Goal: Check status: Check status

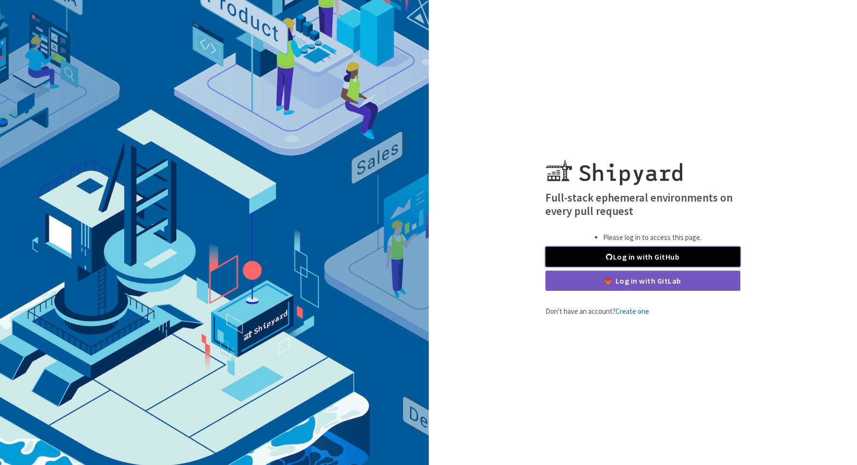
click at [630, 252] on link "Log in with GitHub" at bounding box center [643, 257] width 195 height 20
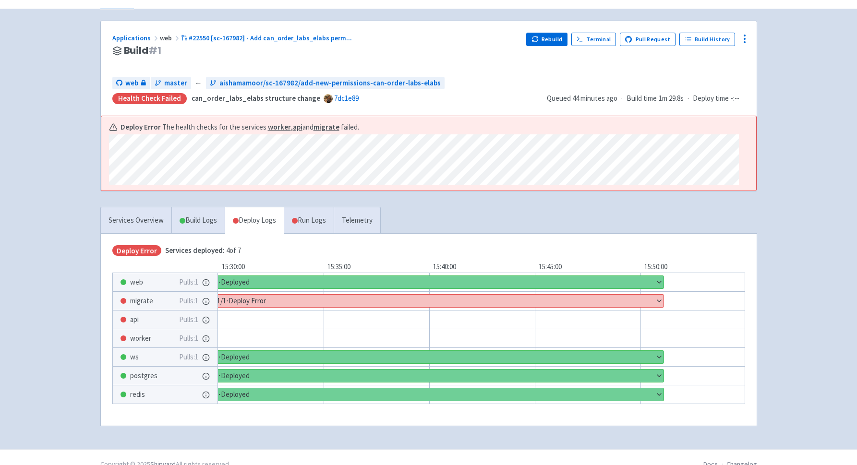
scroll to position [65, 0]
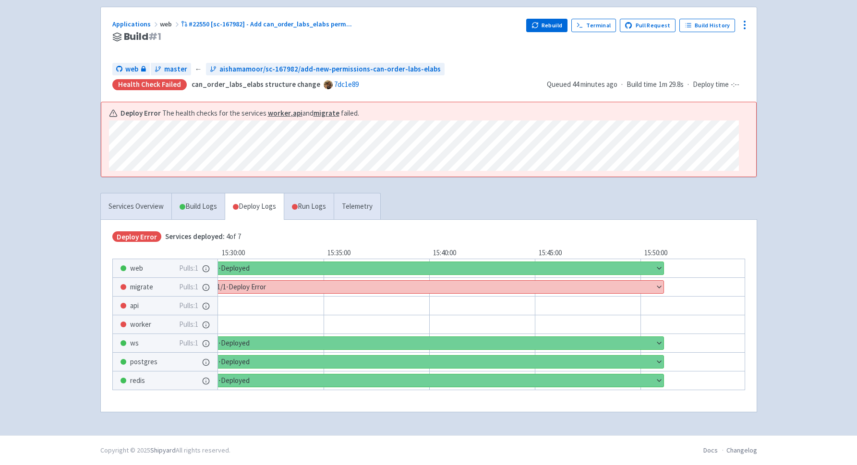
click at [253, 286] on button "Show details" at bounding box center [439, 287] width 450 height 12
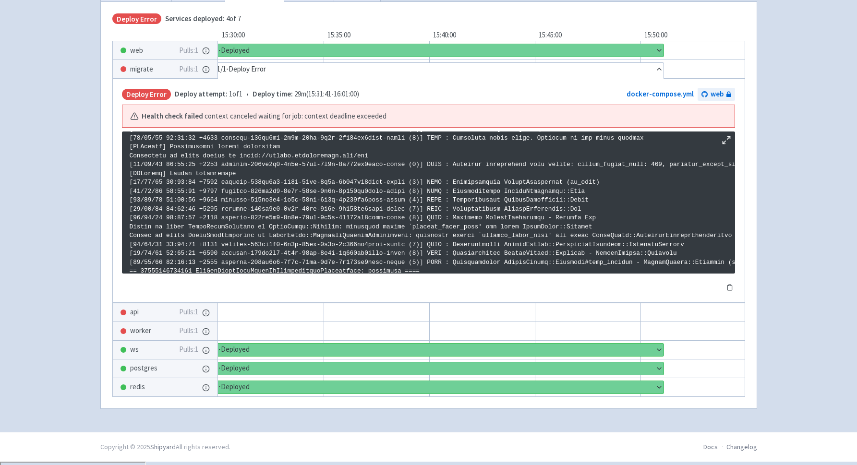
scroll to position [827, 0]
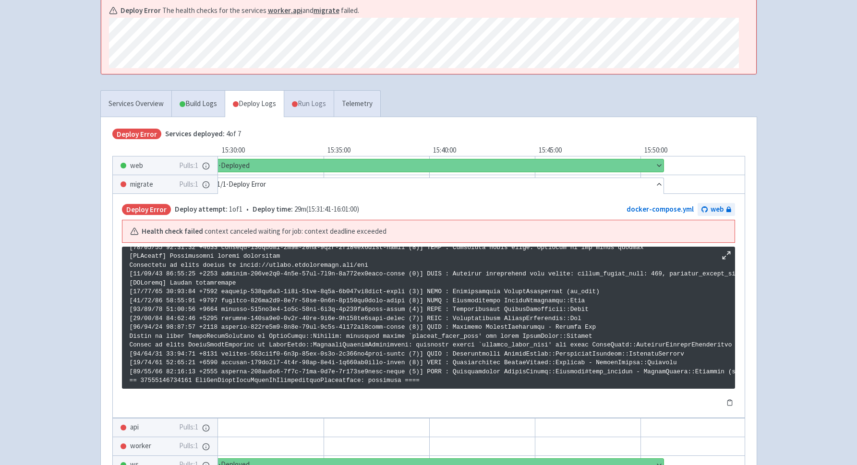
click at [322, 110] on link "Run Logs" at bounding box center [309, 104] width 50 height 26
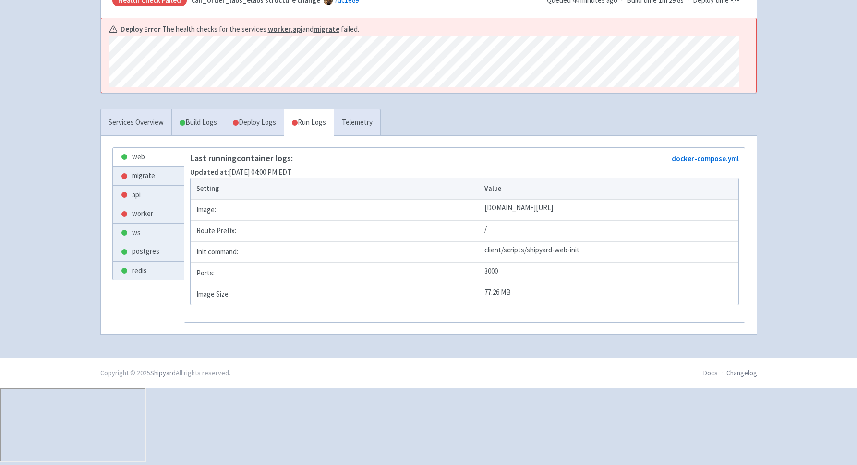
scroll to position [143, 0]
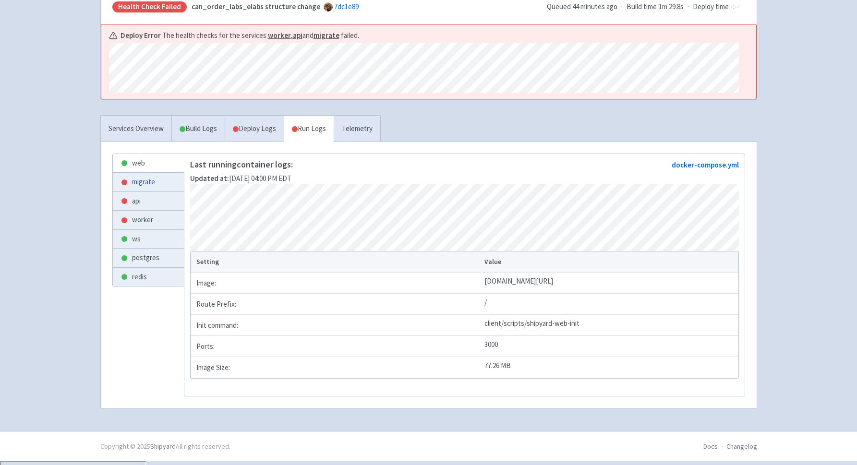
click at [149, 182] on link "migrate" at bounding box center [148, 182] width 71 height 19
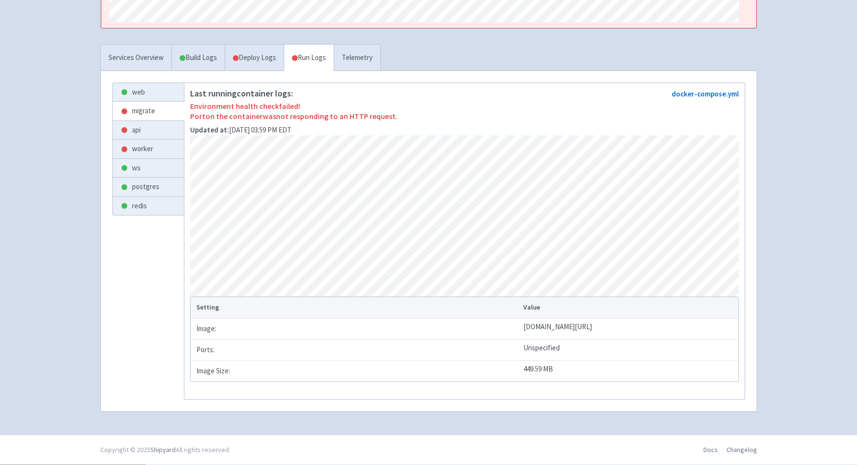
scroll to position [218, 0]
